Goal: Navigation & Orientation: Find specific page/section

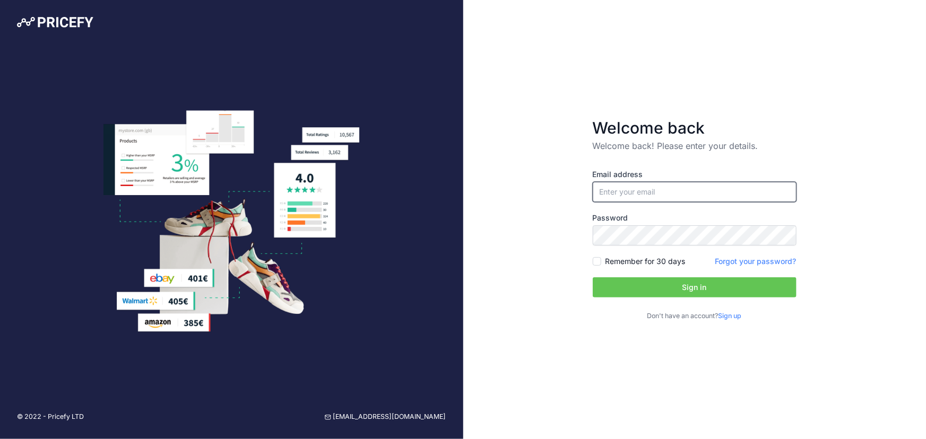
type input "[EMAIL_ADDRESS][DOMAIN_NAME]"
click at [684, 289] on button "Sign in" at bounding box center [695, 288] width 204 height 20
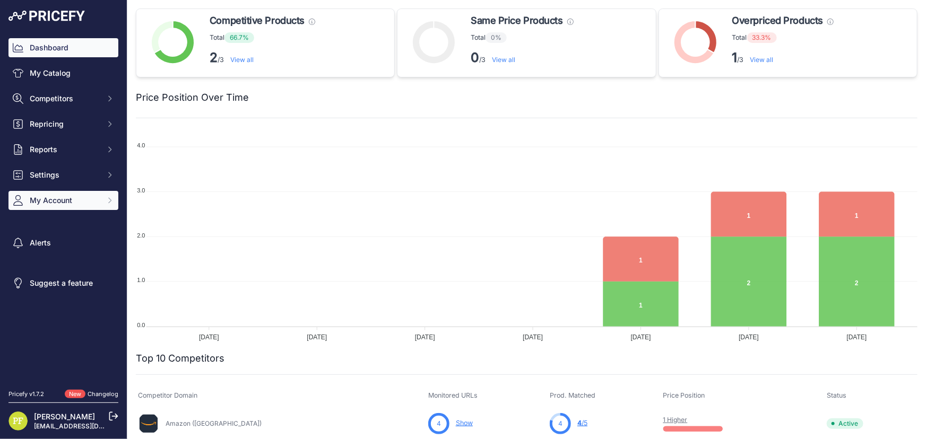
click at [86, 201] on span "My Account" at bounding box center [65, 200] width 70 height 11
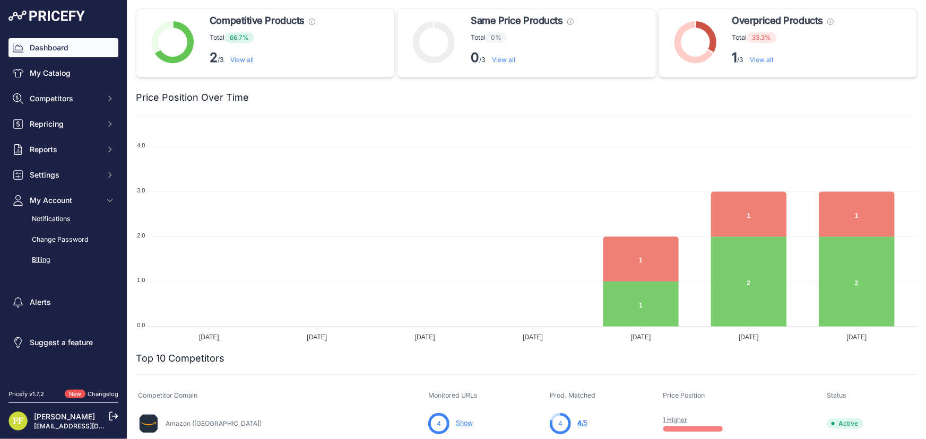
click at [52, 260] on div "Billing" at bounding box center [63, 260] width 110 height 19
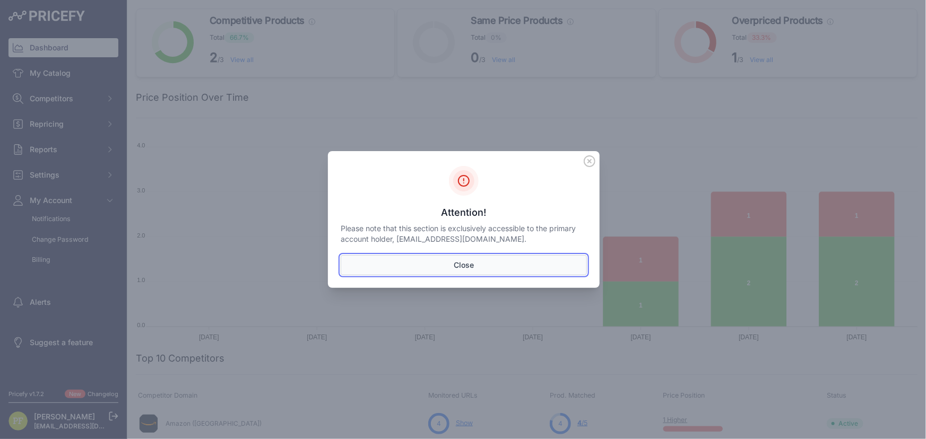
click at [455, 264] on button "Close" at bounding box center [464, 265] width 246 height 20
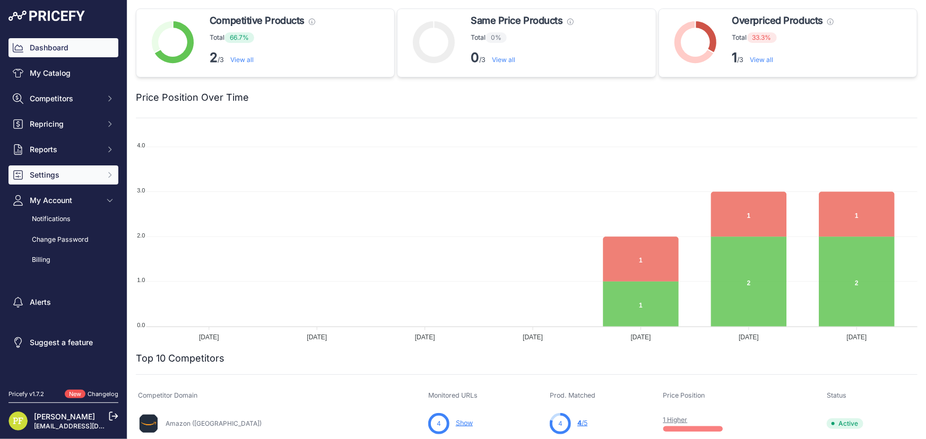
click at [115, 174] on button "Settings" at bounding box center [63, 175] width 110 height 19
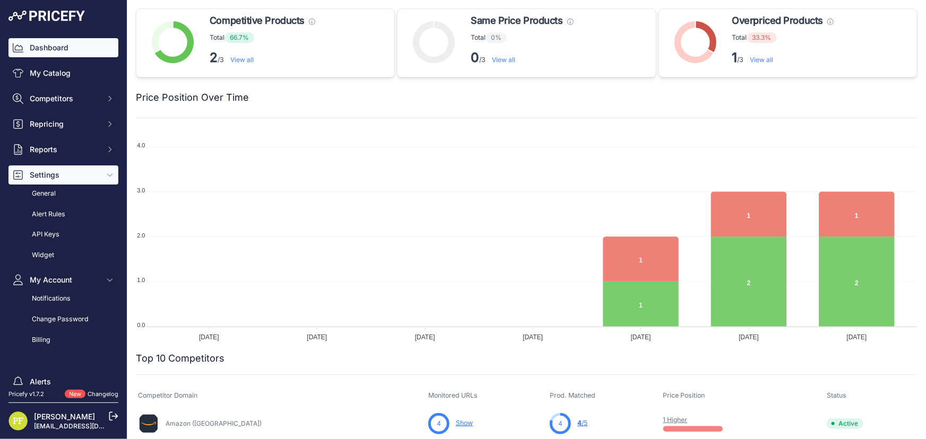
click at [82, 175] on span "Settings" at bounding box center [65, 175] width 70 height 11
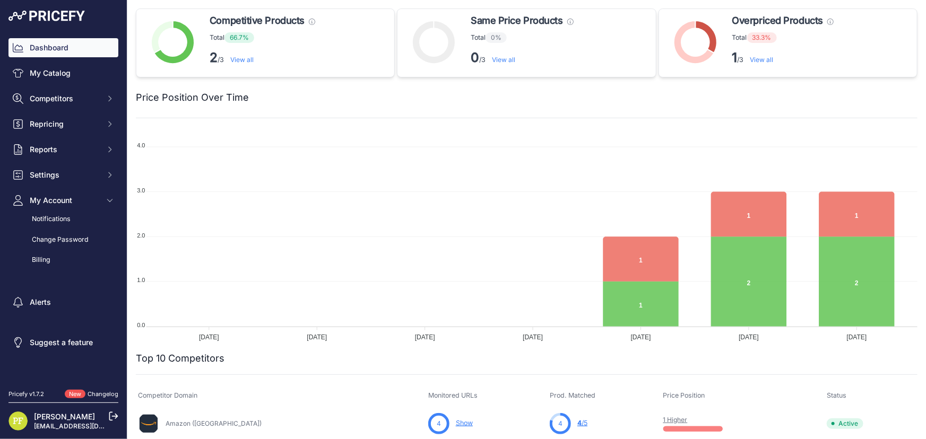
click at [30, 394] on div "Pricefy v1.7.2" at bounding box center [26, 394] width 36 height 9
click at [111, 396] on link "Changelog" at bounding box center [103, 394] width 31 height 7
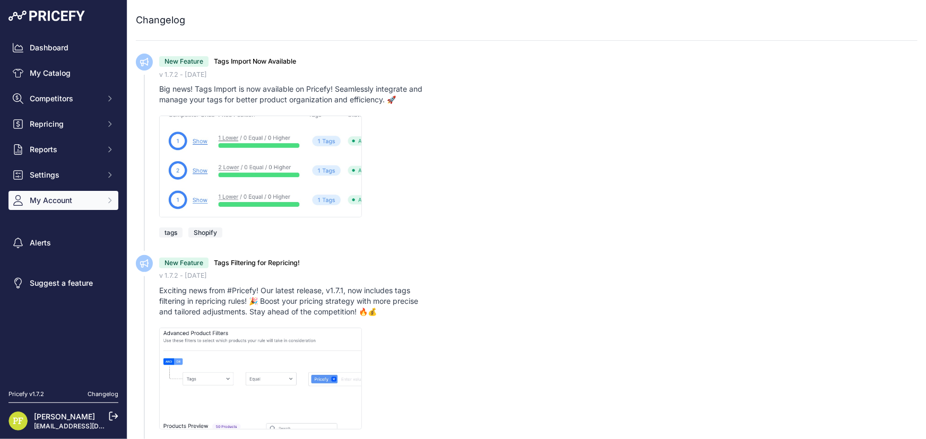
click at [79, 195] on span "My Account" at bounding box center [65, 200] width 70 height 11
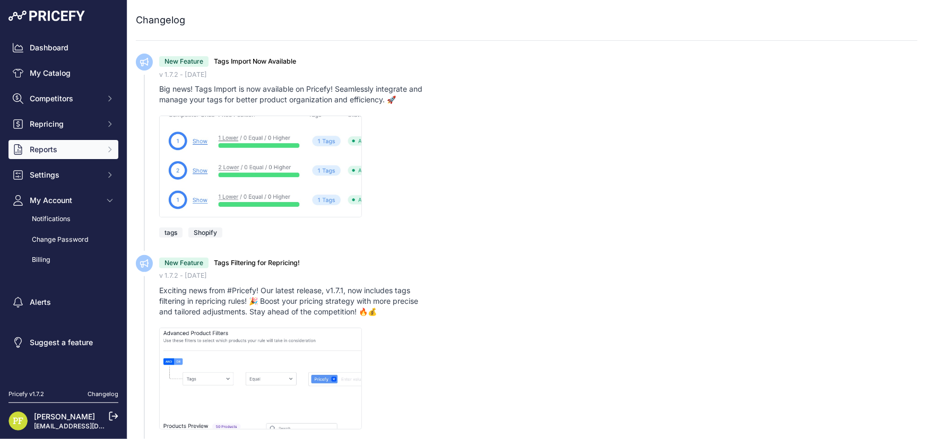
click at [64, 149] on span "Reports" at bounding box center [65, 149] width 70 height 11
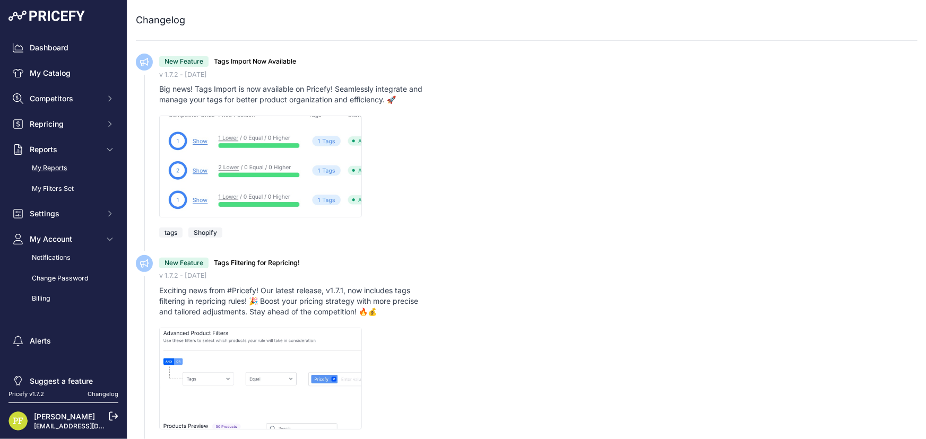
click at [63, 171] on link "My Reports" at bounding box center [63, 168] width 110 height 19
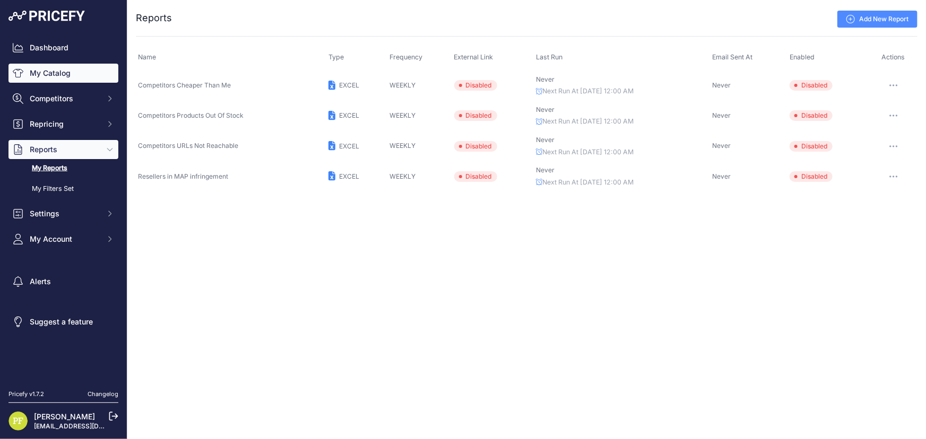
click at [72, 79] on link "My Catalog" at bounding box center [63, 73] width 110 height 19
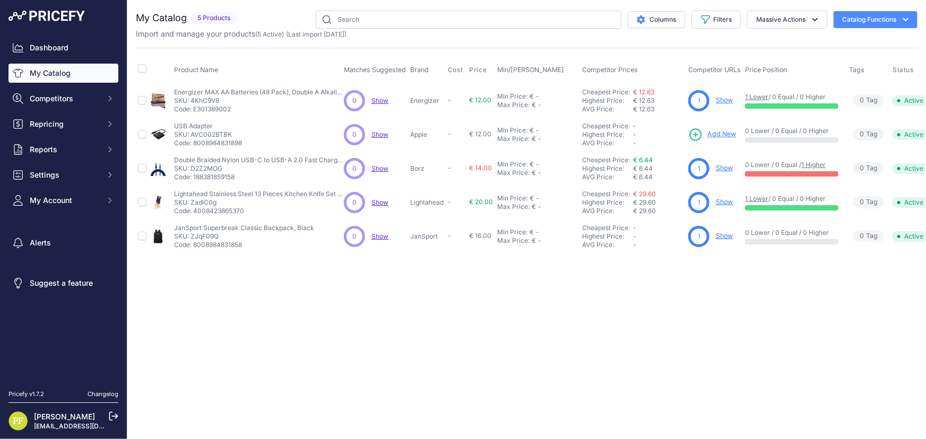
click at [522, 383] on div "Close You are not connected to the internet." at bounding box center [526, 219] width 799 height 439
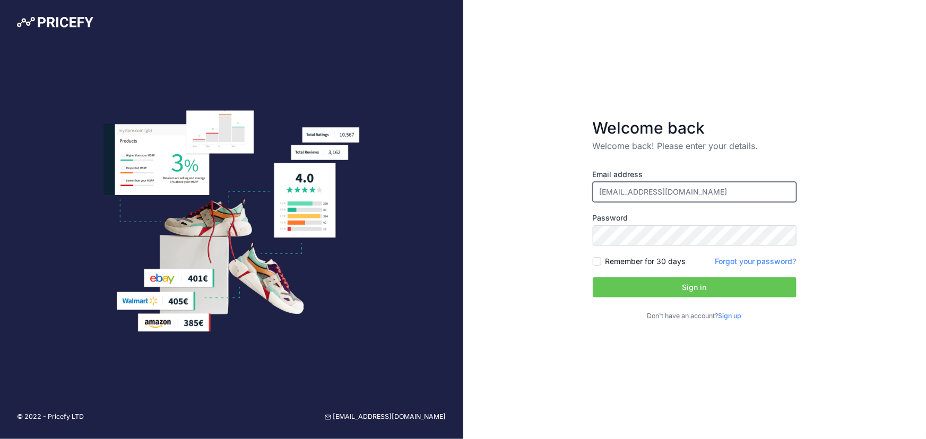
click at [659, 191] on input "[EMAIL_ADDRESS][DOMAIN_NAME]" at bounding box center [695, 192] width 204 height 20
type input "[EMAIL_ADDRESS][DOMAIN_NAME]"
click at [682, 287] on button "Sign in" at bounding box center [695, 288] width 204 height 20
